Goal: Task Accomplishment & Management: Manage account settings

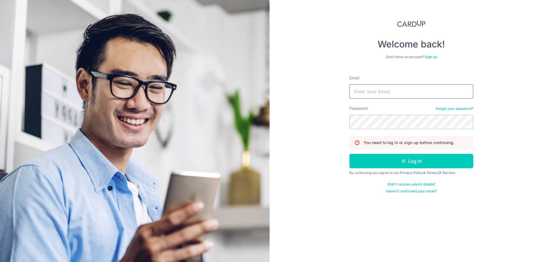
click at [391, 98] on input "Email" at bounding box center [411, 91] width 124 height 14
click at [391, 94] on input "Email" at bounding box center [411, 91] width 124 height 14
type input "honghwee@athel.com.sg"
click at [413, 97] on input "honghwee@athel.com.sg" at bounding box center [411, 91] width 124 height 14
click at [417, 92] on input "honghwee@athel.com.sg" at bounding box center [411, 91] width 124 height 14
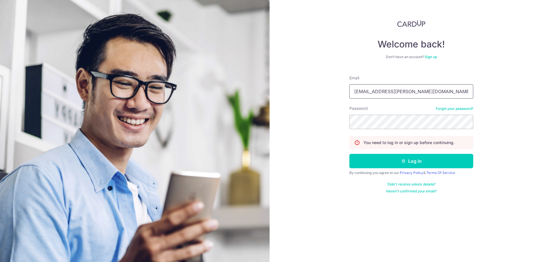
drag, startPoint x: 417, startPoint y: 92, endPoint x: 321, endPoint y: 87, distance: 96.1
click at [321, 87] on div "Welcome back! Don’t have an account? Sign up Email honghwee@athel.com.sg Passwo…" at bounding box center [411, 131] width 283 height 262
type input "[EMAIL_ADDRESS][DOMAIN_NAME]"
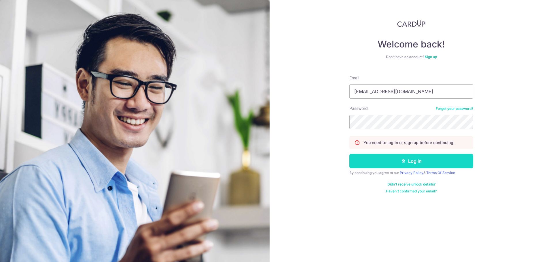
click at [406, 160] on icon "submit" at bounding box center [403, 161] width 5 height 5
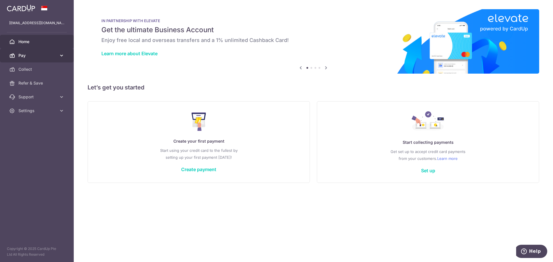
click at [29, 54] on span "Pay" at bounding box center [37, 56] width 38 height 6
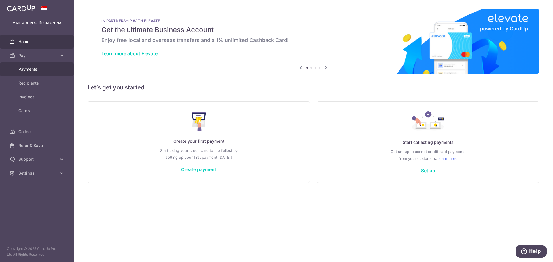
click at [37, 73] on link "Payments" at bounding box center [37, 70] width 74 height 14
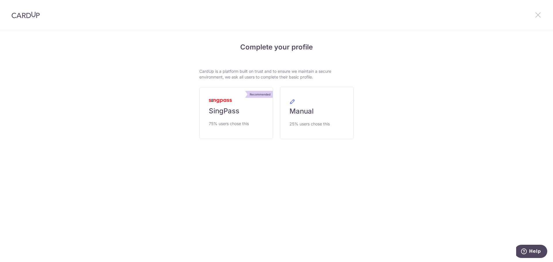
click at [538, 12] on icon at bounding box center [538, 14] width 7 height 7
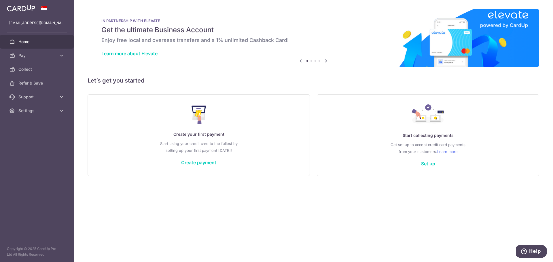
click at [330, 61] on div "IN PARTNERSHIP WITH ELEVATE Get the ultimate Business Account Enjoy free local …" at bounding box center [314, 38] width 452 height 58
click at [326, 62] on icon at bounding box center [326, 60] width 7 height 7
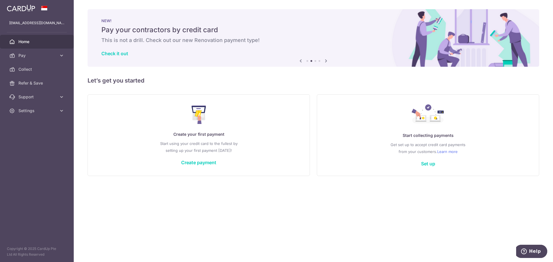
click at [326, 62] on icon at bounding box center [326, 60] width 7 height 7
click at [326, 60] on icon at bounding box center [326, 60] width 7 height 7
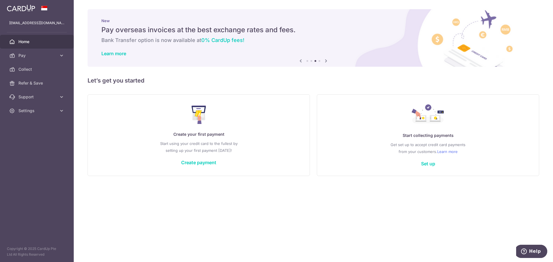
click at [326, 60] on icon at bounding box center [326, 60] width 7 height 7
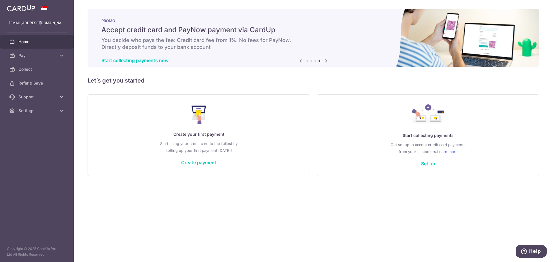
click at [326, 60] on icon at bounding box center [326, 60] width 7 height 7
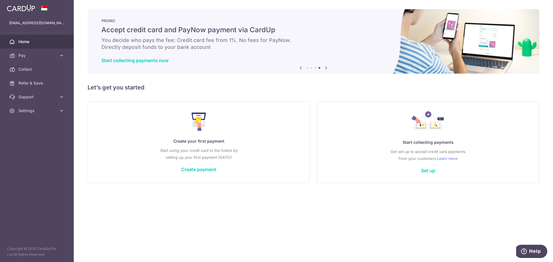
click at [326, 60] on div "Start collecting payments now" at bounding box center [313, 61] width 424 height 6
click at [61, 97] on icon at bounding box center [62, 97] width 6 height 6
click at [60, 147] on icon at bounding box center [62, 146] width 6 height 6
click at [58, 53] on link "Pay" at bounding box center [37, 56] width 74 height 14
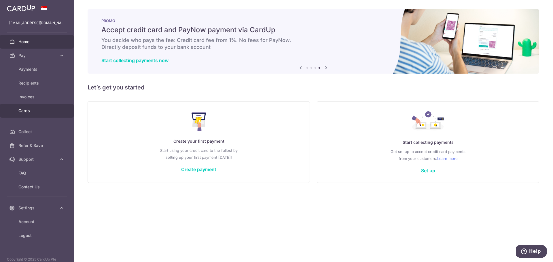
click at [26, 111] on span "Cards" at bounding box center [37, 111] width 38 height 6
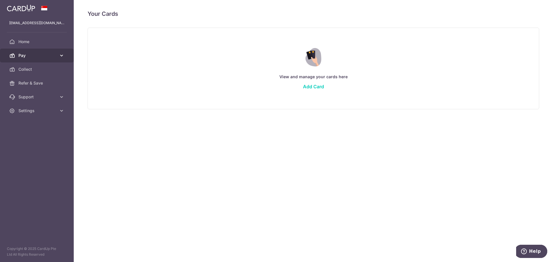
click at [61, 54] on icon at bounding box center [62, 56] width 6 height 6
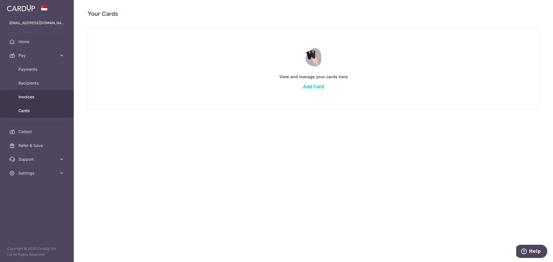
click at [30, 95] on span "Invoices" at bounding box center [37, 97] width 38 height 6
